Goal: Find specific page/section: Find specific page/section

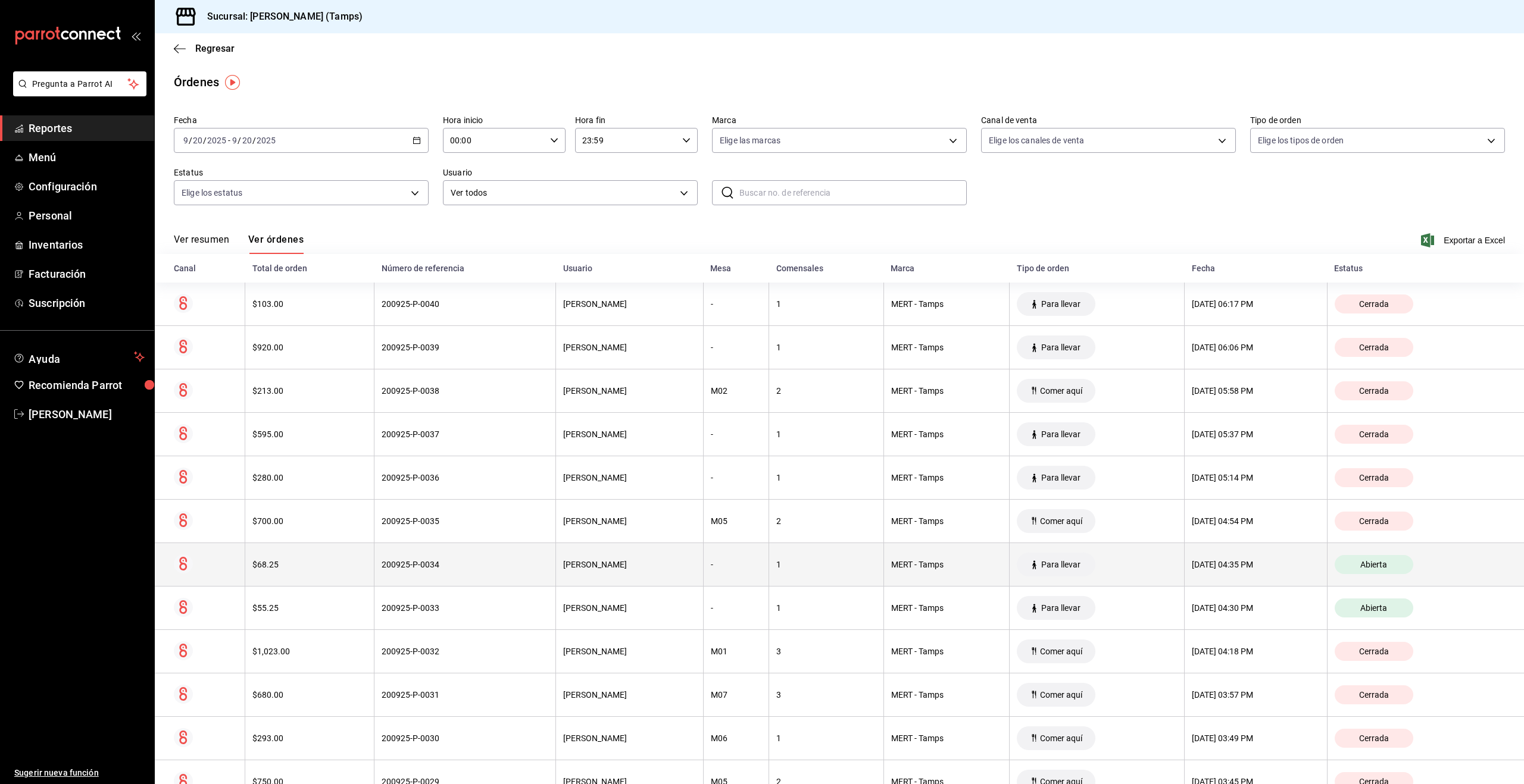
click at [1195, 569] on th "[DATE] 04:35 PM" at bounding box center [1256, 565] width 143 height 43
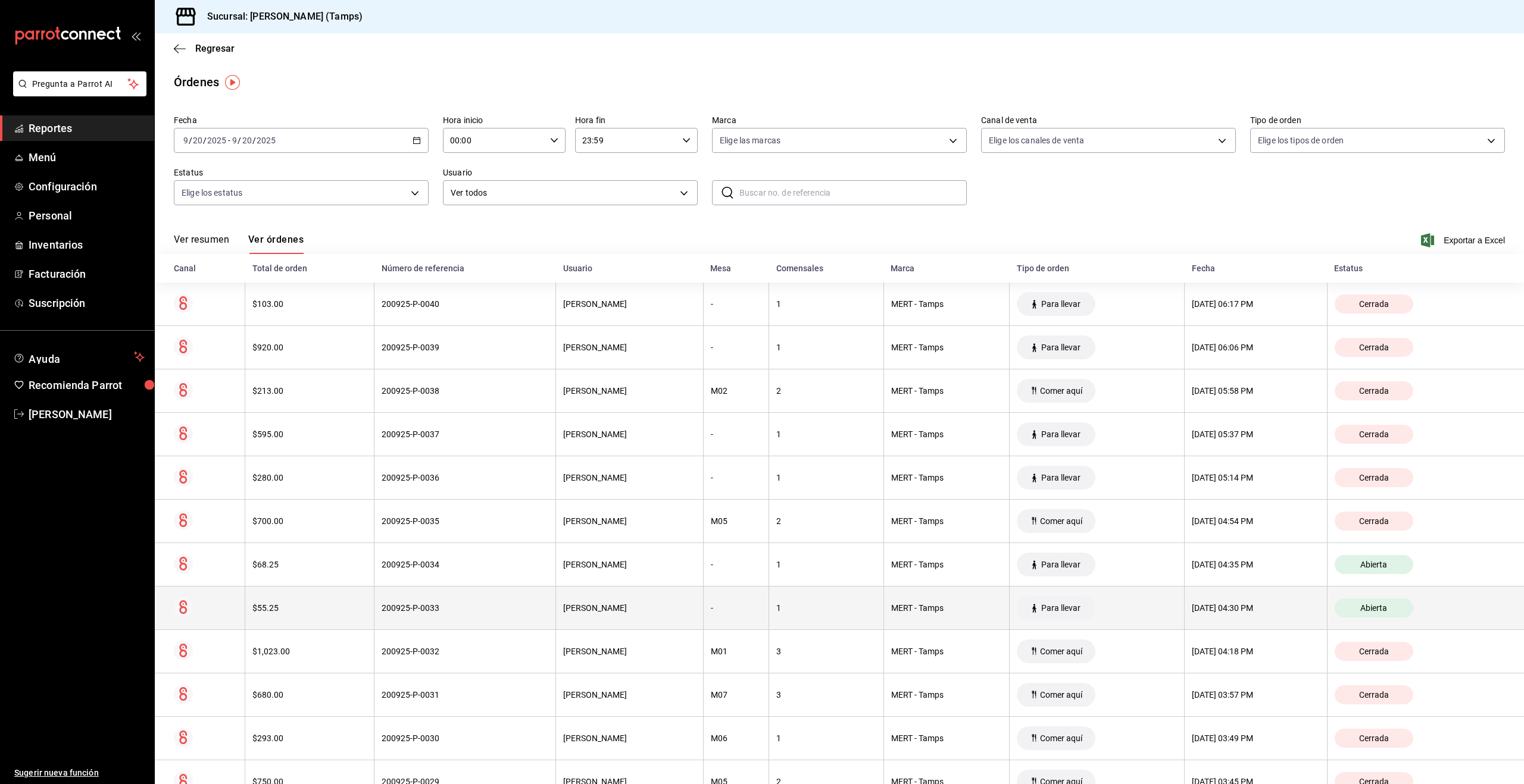
click at [1127, 604] on th "Para llevar" at bounding box center [1097, 609] width 175 height 43
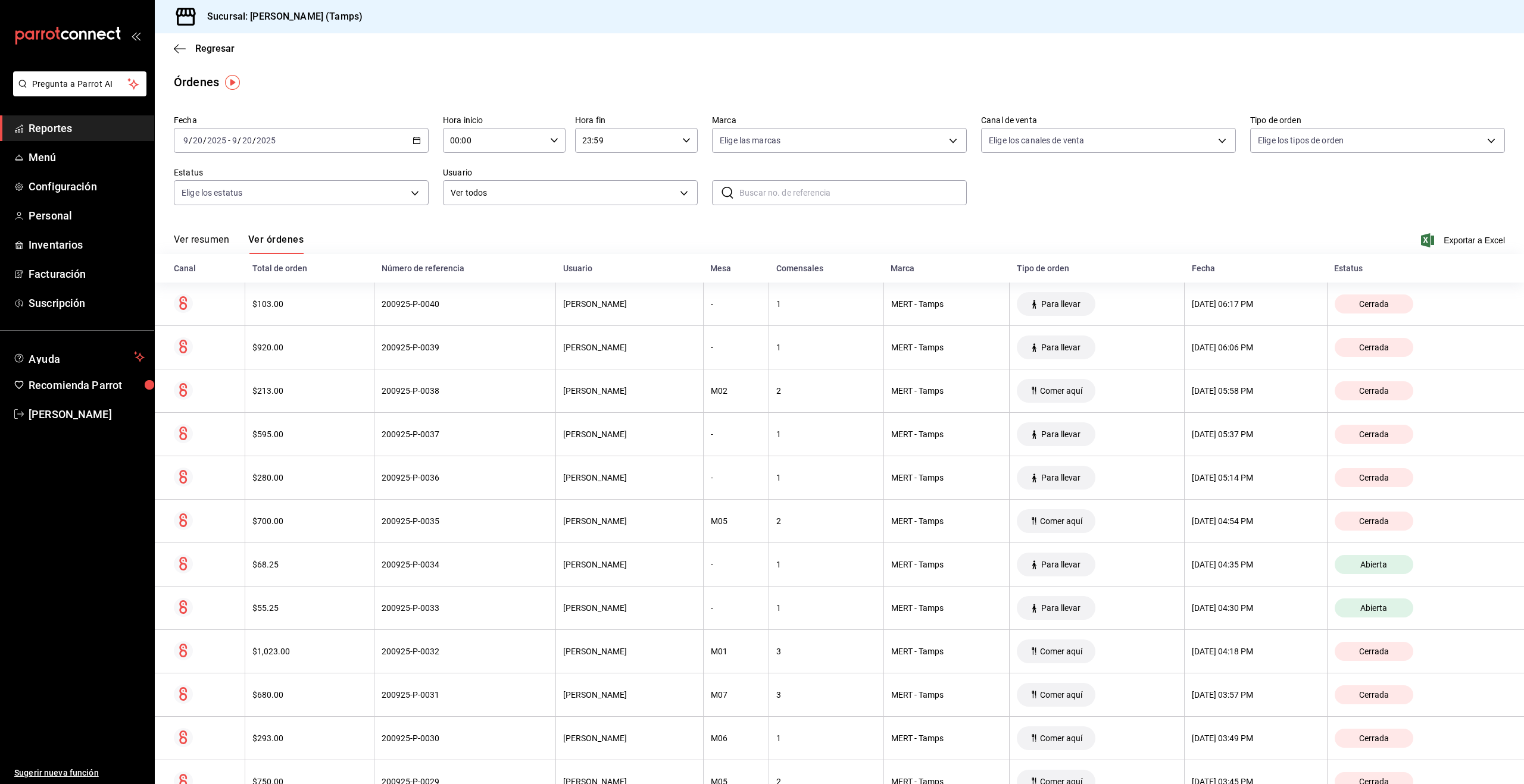
click at [52, 122] on span "Reportes" at bounding box center [87, 128] width 116 height 16
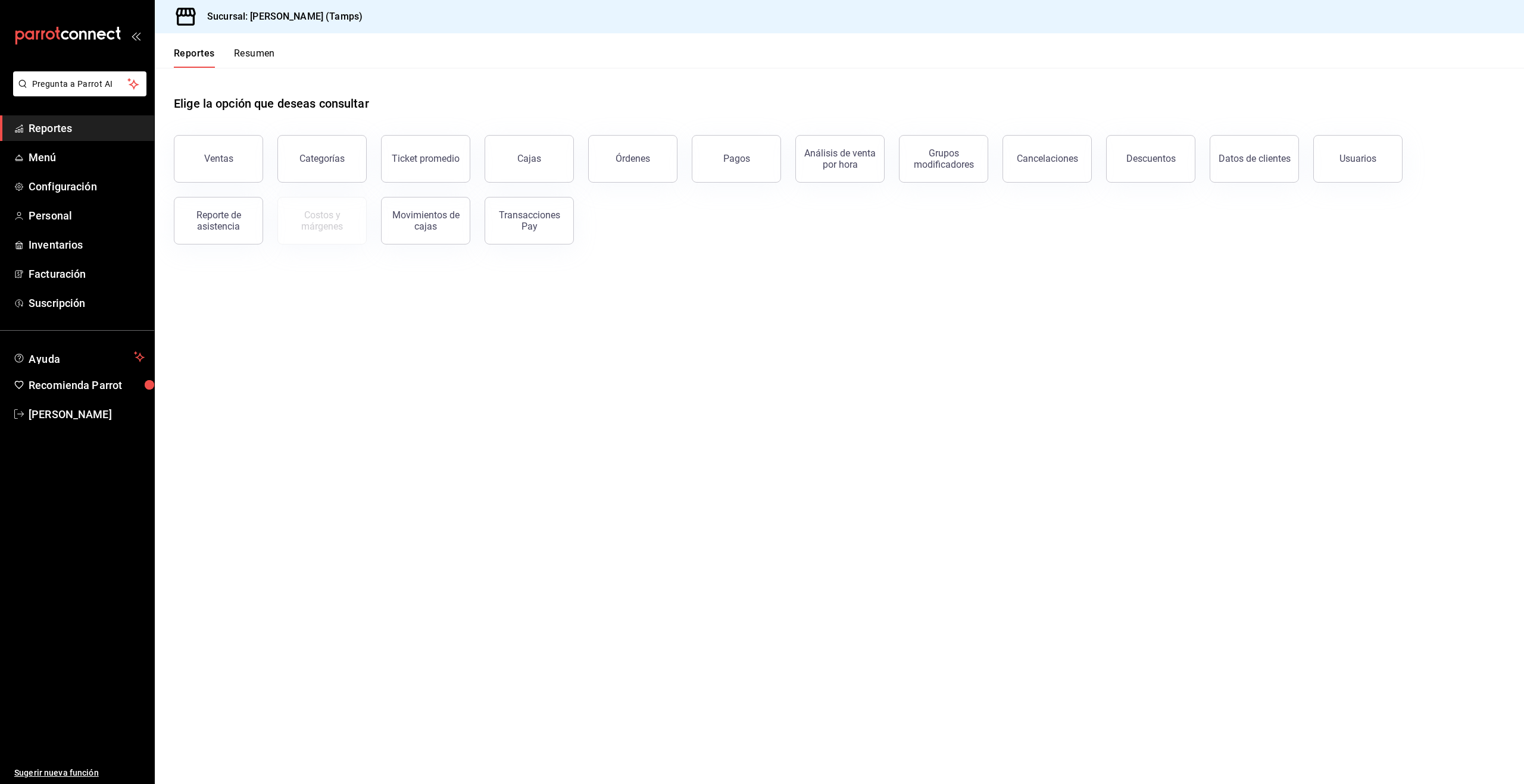
click at [243, 154] on button "Ventas" at bounding box center [219, 159] width 89 height 48
